Goal: Task Accomplishment & Management: Manage account settings

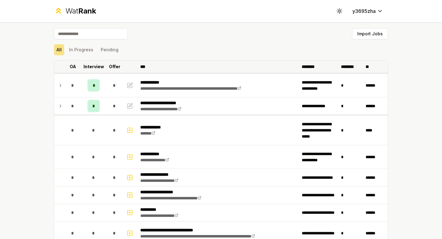
click at [98, 68] on p "Interview" at bounding box center [94, 67] width 21 height 6
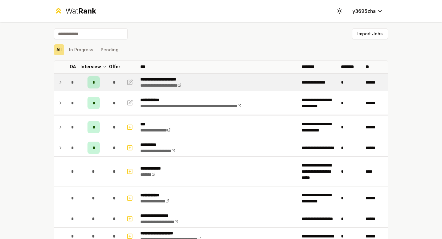
click at [60, 85] on icon at bounding box center [60, 82] width 5 height 7
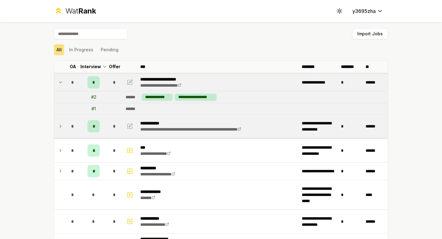
click at [55, 129] on td at bounding box center [59, 126] width 10 height 23
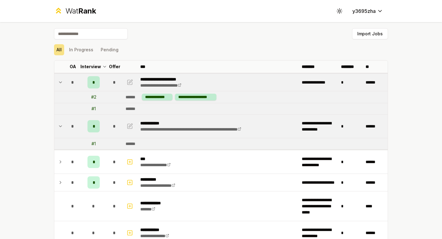
click at [55, 129] on td at bounding box center [59, 126] width 10 height 23
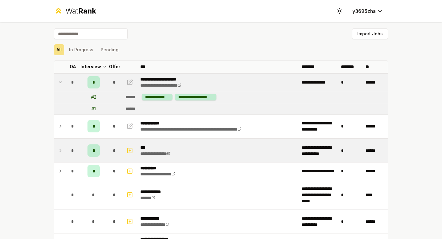
click at [56, 140] on td at bounding box center [59, 150] width 10 height 23
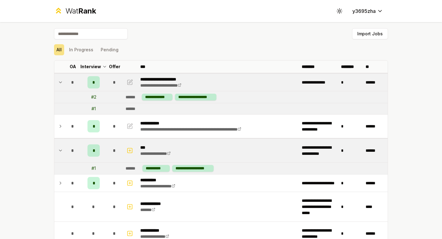
click at [56, 141] on td at bounding box center [59, 150] width 10 height 23
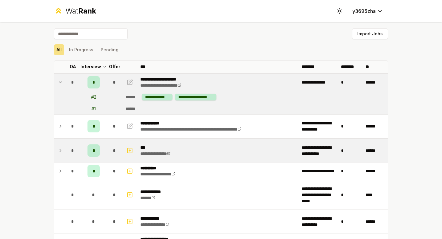
click at [64, 160] on td "*" at bounding box center [72, 150] width 17 height 23
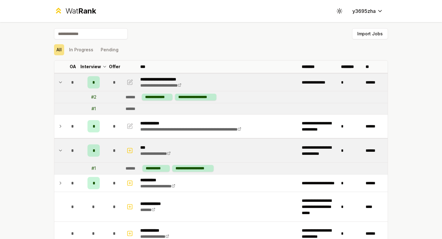
click at [64, 160] on td "*" at bounding box center [72, 150] width 17 height 23
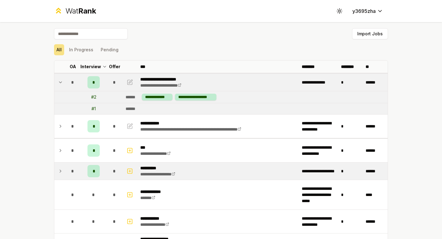
click at [62, 169] on icon at bounding box center [60, 170] width 5 height 7
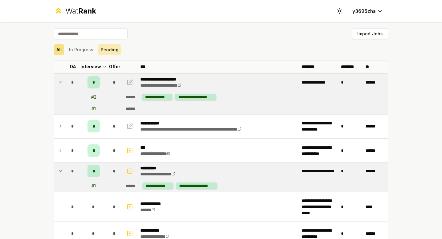
click at [111, 51] on button "Pending" at bounding box center [109, 49] width 23 height 11
